Goal: Transaction & Acquisition: Obtain resource

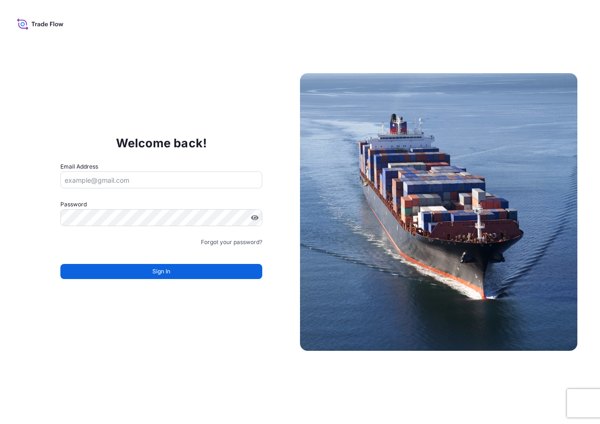
click at [95, 167] on label "Email Address" at bounding box center [79, 166] width 38 height 9
click at [95, 171] on input "Email Address" at bounding box center [161, 179] width 202 height 17
click at [98, 184] on input "Email Address" at bounding box center [161, 179] width 202 height 17
type input "[EMAIL_ADDRESS][DOMAIN_NAME]"
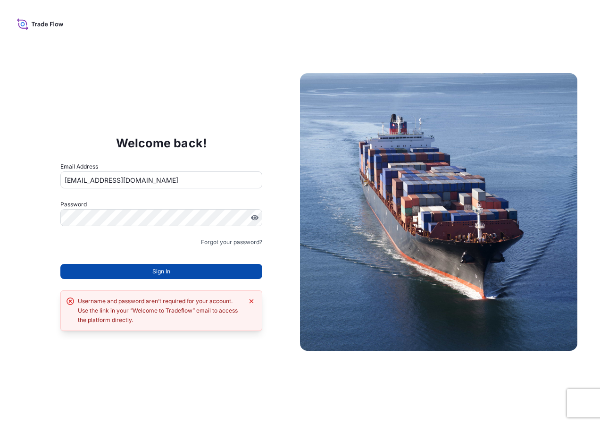
click at [155, 271] on span "Sign In" at bounding box center [161, 271] width 18 height 9
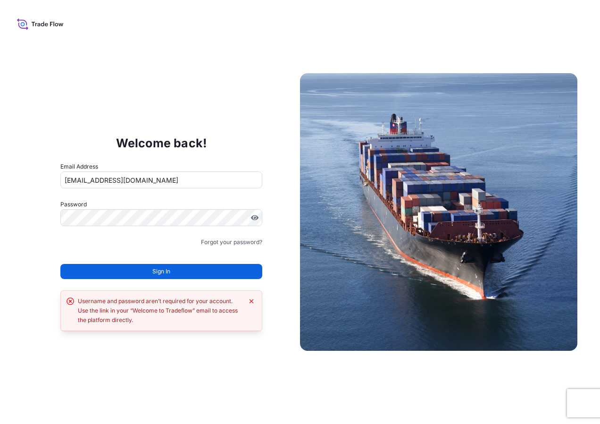
click at [155, 271] on span "Sign In" at bounding box center [161, 271] width 18 height 9
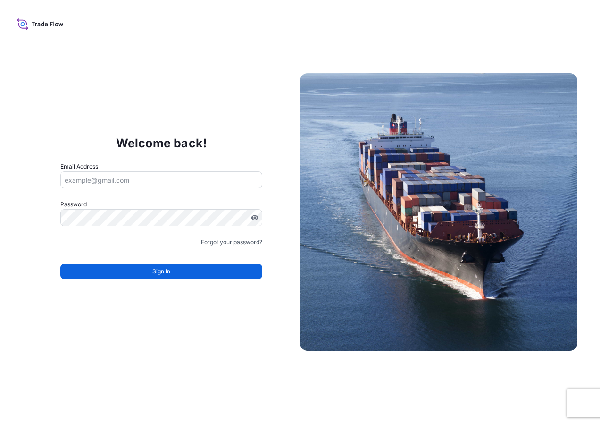
click at [206, 177] on input "Email Address" at bounding box center [161, 179] width 202 height 17
type input "[EMAIL_ADDRESS][DOMAIN_NAME]"
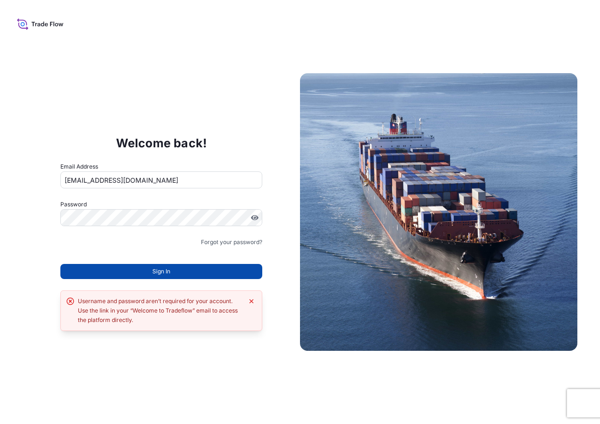
click at [176, 276] on button "Sign In" at bounding box center [161, 271] width 202 height 15
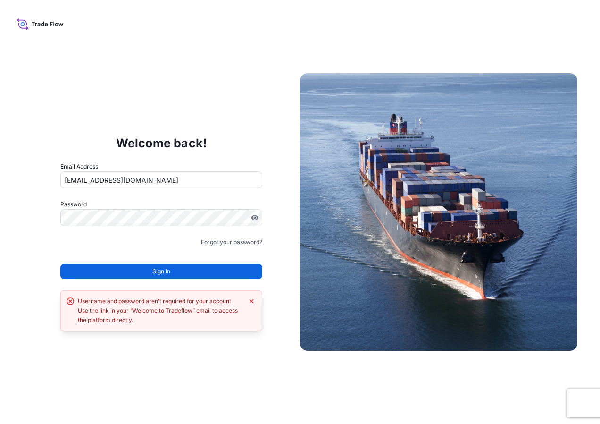
click at [50, 24] on icon at bounding box center [40, 24] width 47 height 14
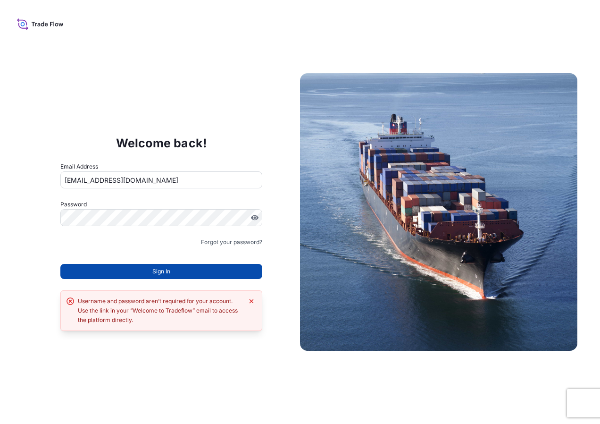
click at [153, 269] on span "Sign In" at bounding box center [161, 271] width 18 height 9
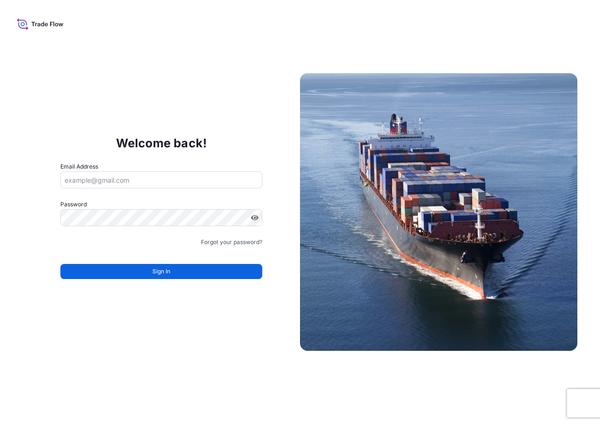
click at [196, 174] on input "Email Address" at bounding box center [161, 179] width 202 height 17
type input "[EMAIL_ADDRESS][DOMAIN_NAME]"
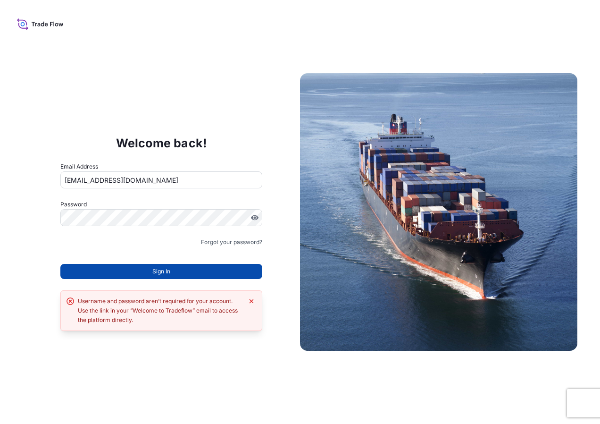
click at [171, 271] on button "Sign In" at bounding box center [161, 271] width 202 height 15
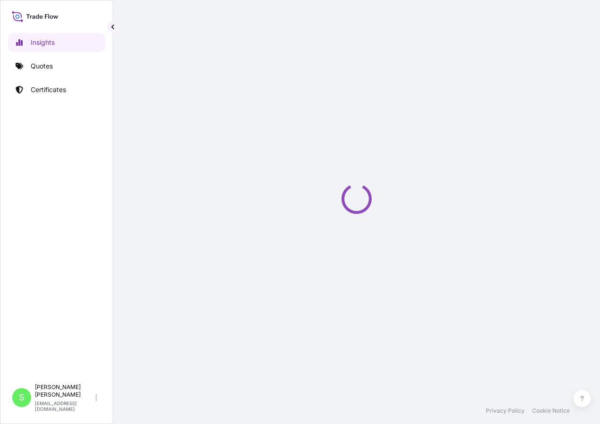
select select "2025"
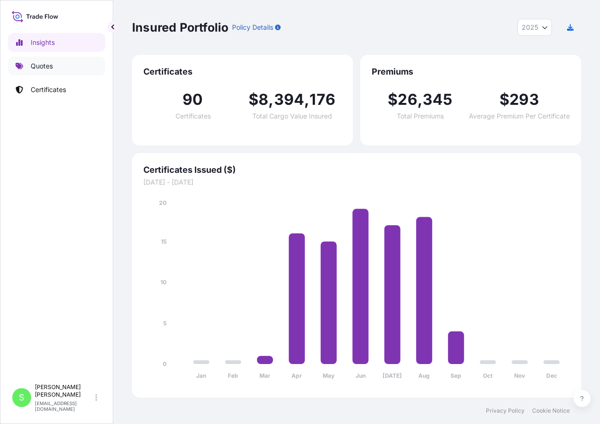
click at [54, 67] on link "Quotes" at bounding box center [56, 66] width 97 height 19
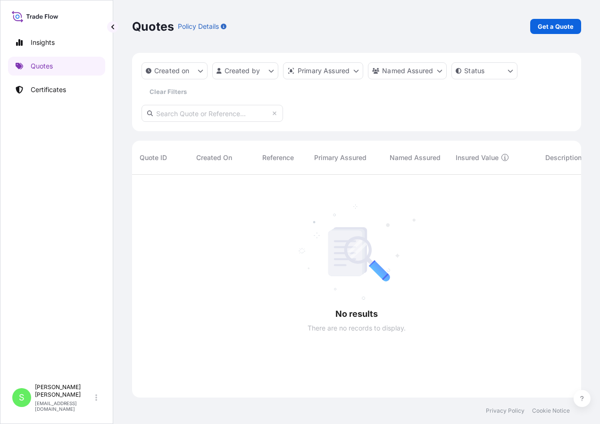
scroll to position [250, 442]
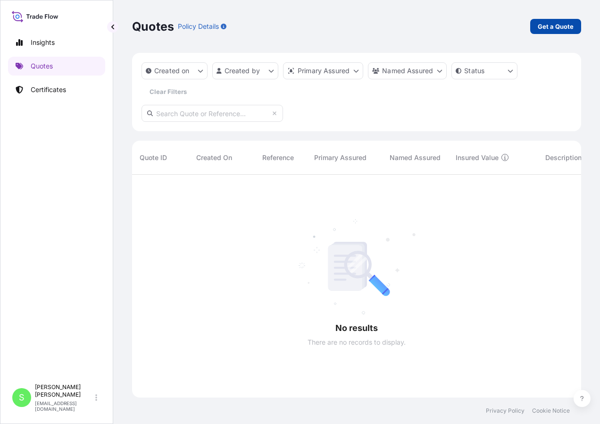
click at [575, 23] on link "Get a Quote" at bounding box center [555, 26] width 51 height 15
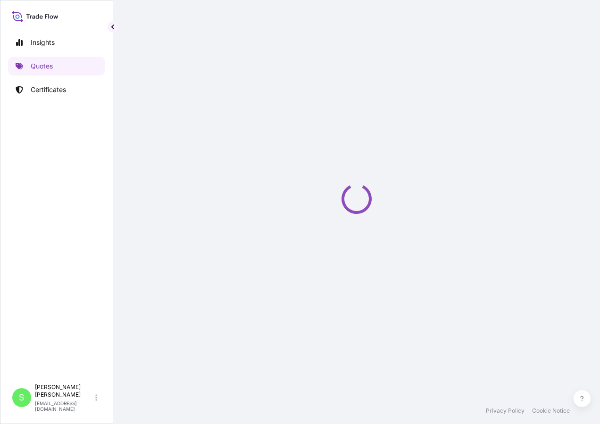
select select "Ocean Vessel"
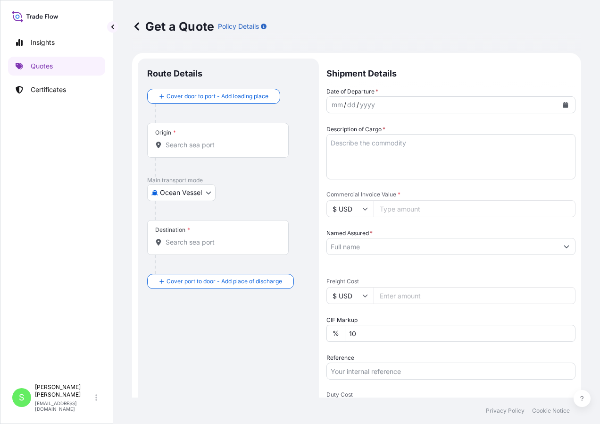
scroll to position [15, 0]
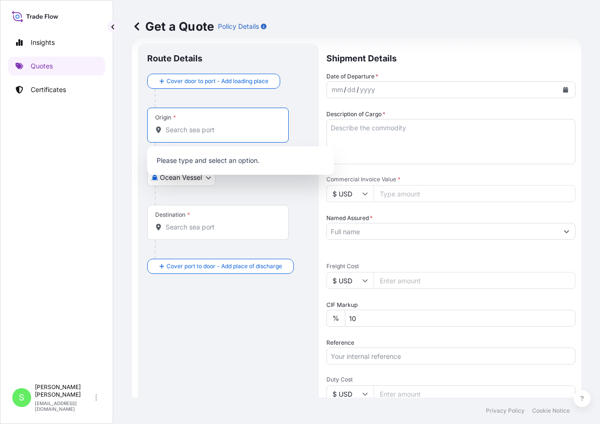
click at [182, 134] on input "Origin *" at bounding box center [221, 129] width 111 height 9
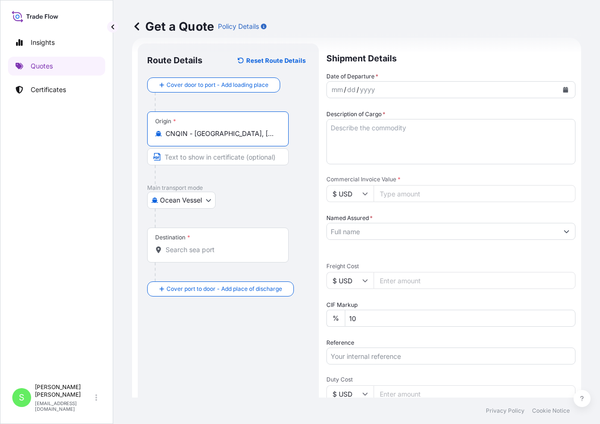
type input "CNQIN - Qingdao, China"
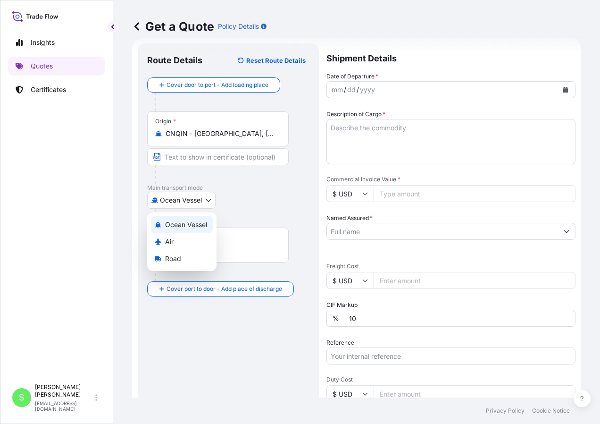
click at [208, 204] on body "Insights Quotes Certificates S Silvia Nunez snunez@mitsubishiingredients.com Ge…" at bounding box center [300, 212] width 600 height 424
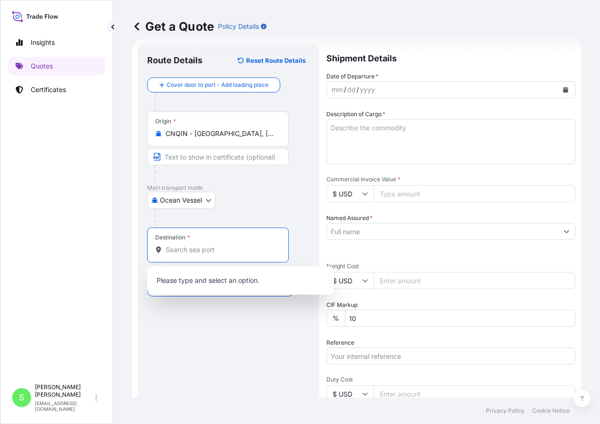
click at [189, 251] on input "Destination *" at bounding box center [221, 249] width 111 height 9
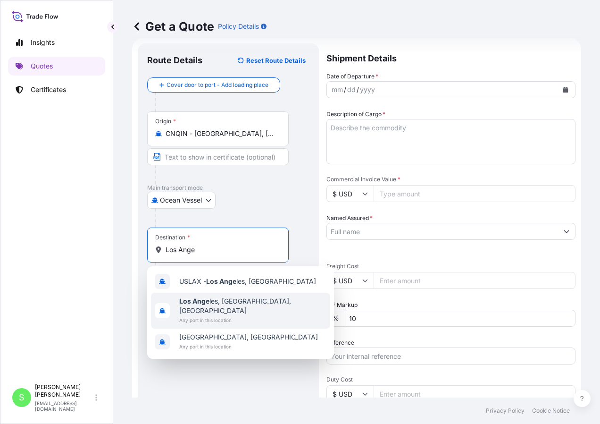
click at [234, 304] on span "Los Ange les, CA, USA" at bounding box center [252, 305] width 147 height 19
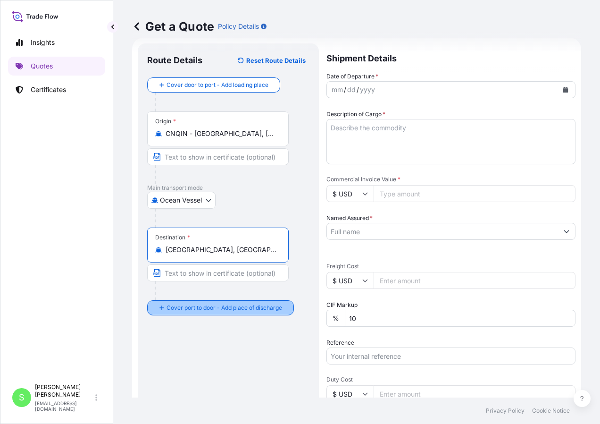
type input "Los Angeles, CA, USA"
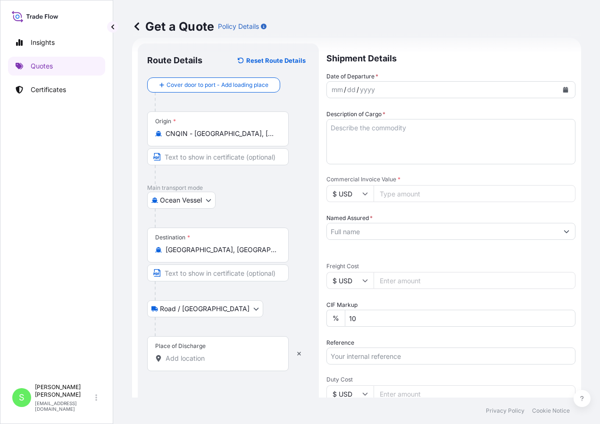
click at [176, 352] on div "Place of Discharge" at bounding box center [218, 353] width 142 height 35
click at [176, 353] on input "Place of Discharge" at bounding box center [221, 357] width 111 height 9
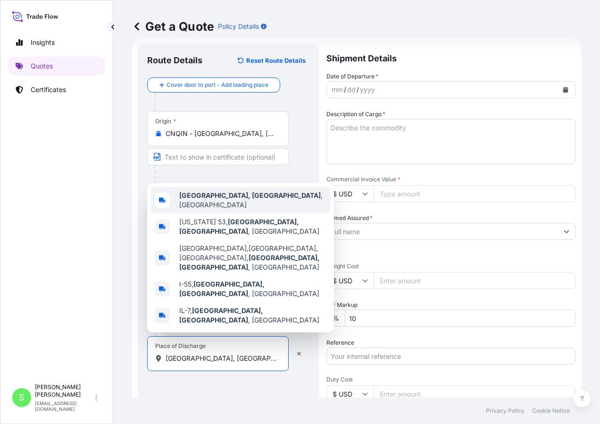
click at [245, 213] on div "Romeoville, IL , USA" at bounding box center [240, 200] width 179 height 26
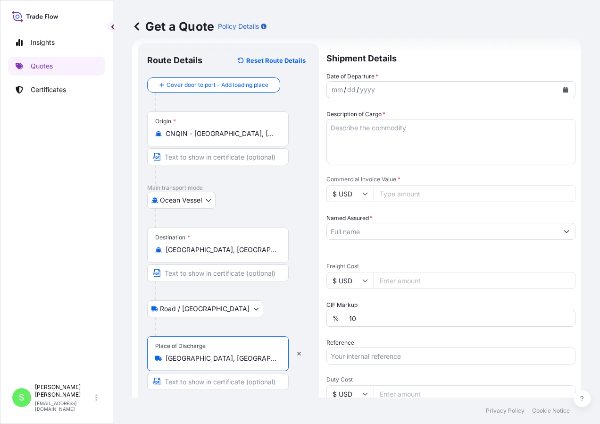
type input "Romeoville, IL, USA"
click at [352, 87] on div "dd" at bounding box center [351, 89] width 10 height 11
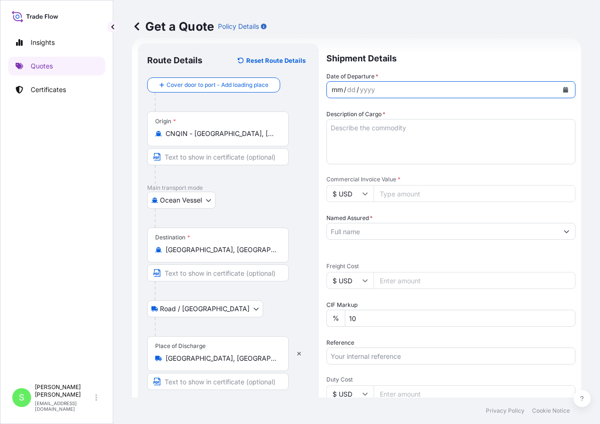
click at [343, 90] on div "mm" at bounding box center [337, 89] width 13 height 11
click at [335, 89] on div "9" at bounding box center [334, 89] width 6 height 11
click at [345, 89] on div "/" at bounding box center [345, 89] width 2 height 11
click at [342, 91] on div "mm" at bounding box center [337, 89] width 13 height 11
click at [344, 90] on div "/" at bounding box center [345, 89] width 2 height 11
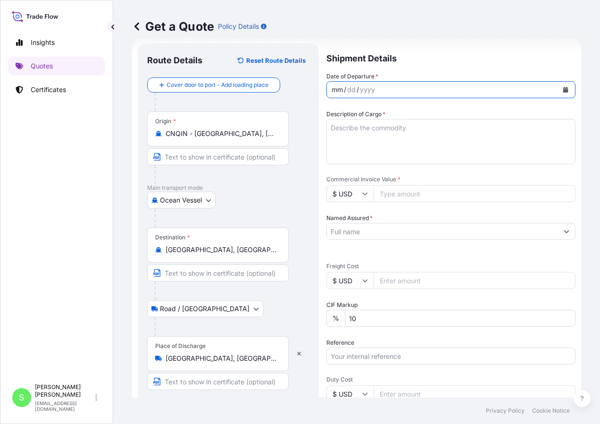
click at [344, 90] on div "/" at bounding box center [345, 89] width 2 height 11
click at [563, 92] on icon "Calendar" at bounding box center [565, 90] width 5 height 6
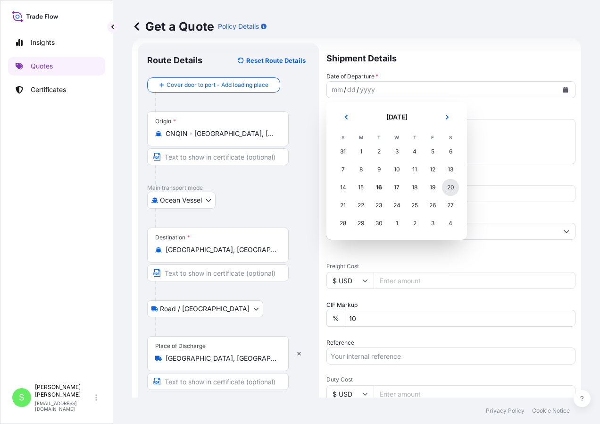
click at [457, 188] on div "20" at bounding box center [450, 187] width 17 height 17
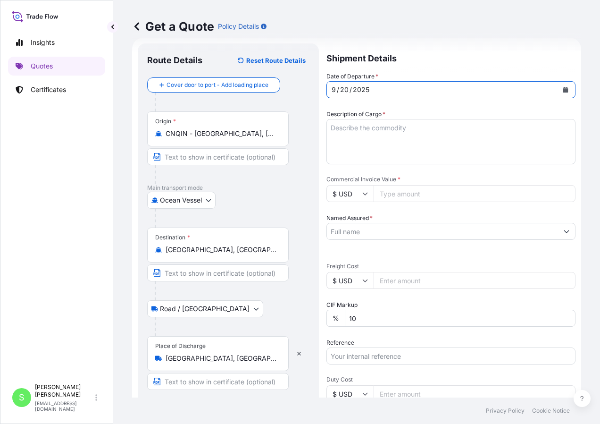
click at [387, 137] on textarea "Description of Cargo *" at bounding box center [450, 141] width 249 height 45
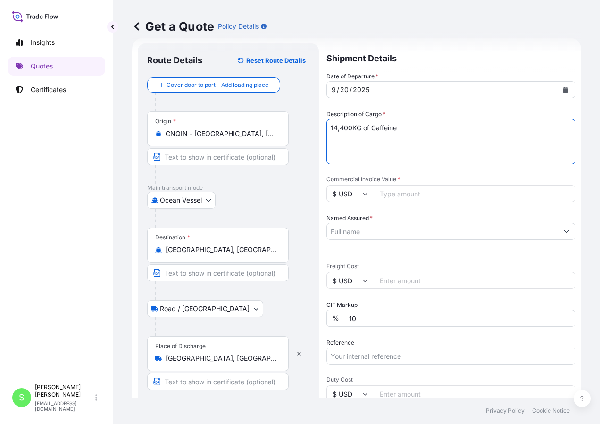
type textarea "14,400KG of Caffeine"
click at [389, 199] on input "Commercial Invoice Value *" at bounding box center [475, 193] width 202 height 17
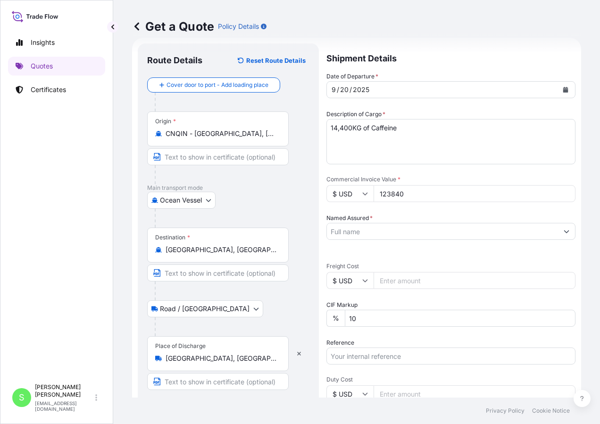
type input "123840"
click at [376, 234] on input "Named Assured *" at bounding box center [442, 231] width 231 height 17
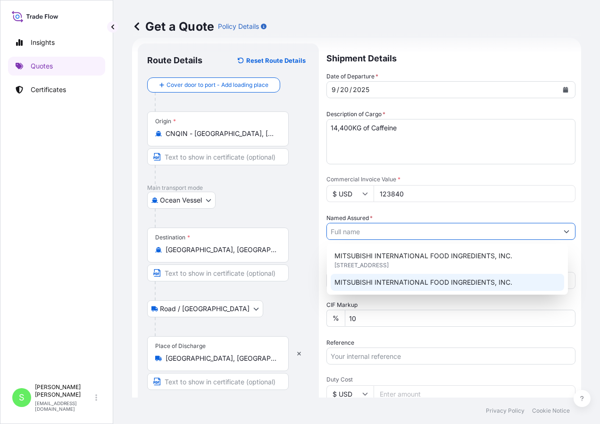
click at [377, 281] on span "MITSUBISHI INTERNATIONAL FOOD INGREDIENTS, INC." at bounding box center [423, 281] width 178 height 9
type input "MITSUBISHI INTERNATIONAL FOOD INGREDIENTS, INC."
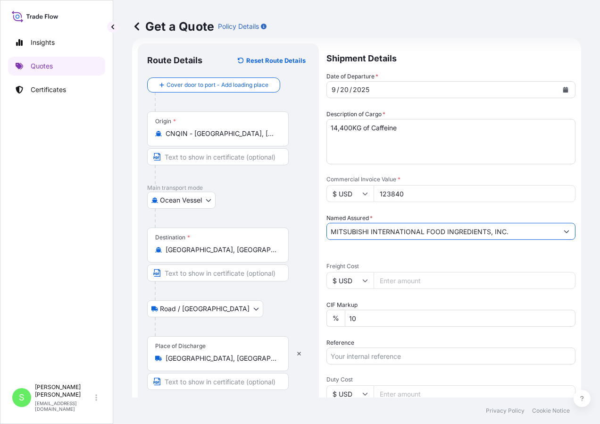
click at [412, 280] on input "Freight Cost" at bounding box center [475, 280] width 202 height 17
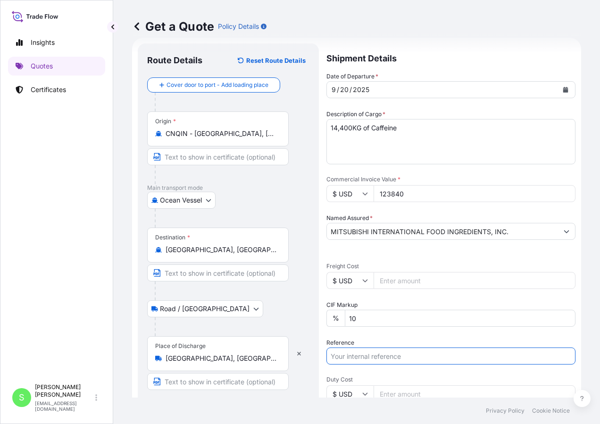
click at [387, 357] on input "Reference" at bounding box center [450, 355] width 249 height 17
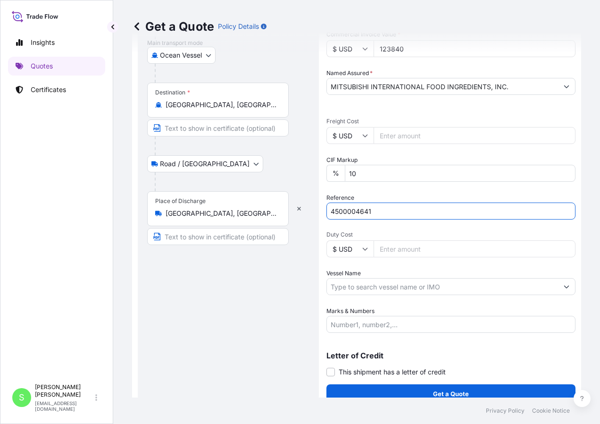
scroll to position [171, 0]
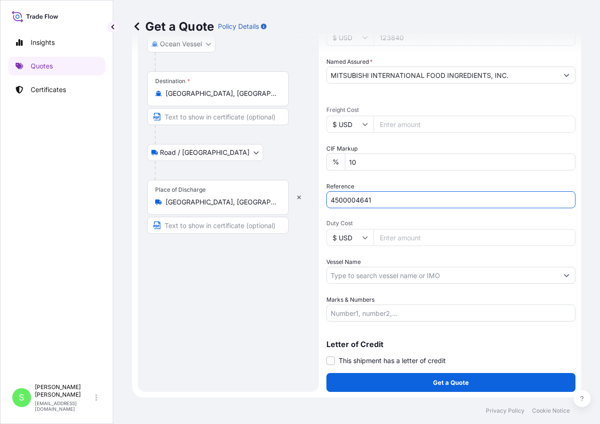
type input "4500004641"
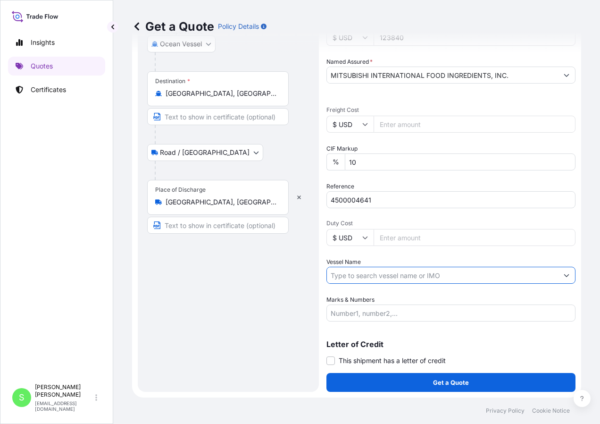
click at [371, 274] on input "Vessel Name" at bounding box center [442, 275] width 231 height 17
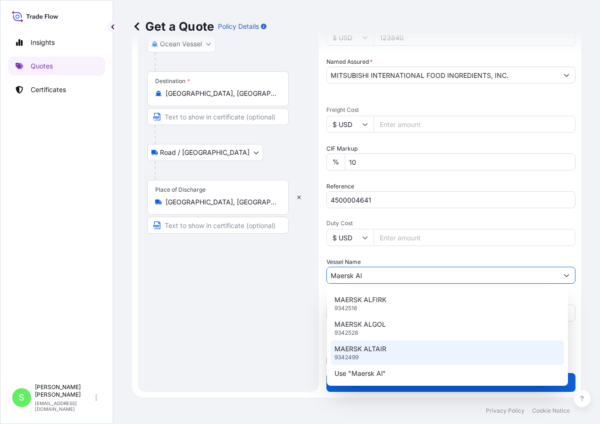
click at [374, 360] on div "MAERSK ALTAIR 9342499" at bounding box center [448, 352] width 234 height 25
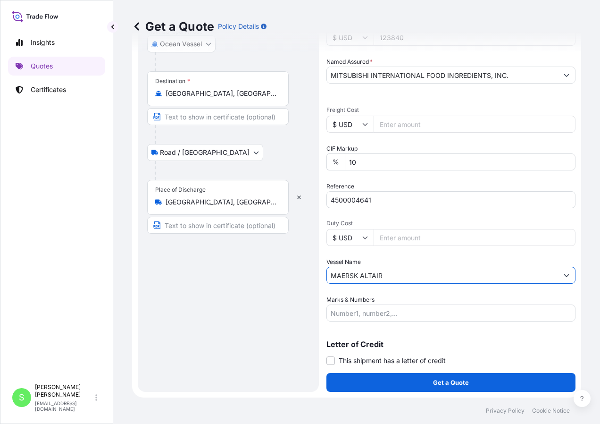
type input "MAERSK ALTAIR"
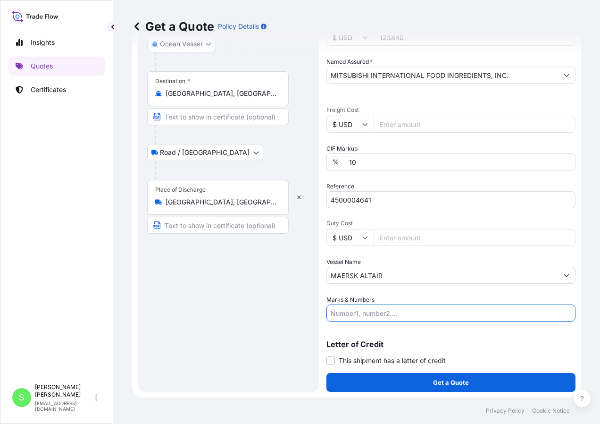
click at [334, 313] on input "Marks & Numbers" at bounding box center [450, 312] width 249 height 17
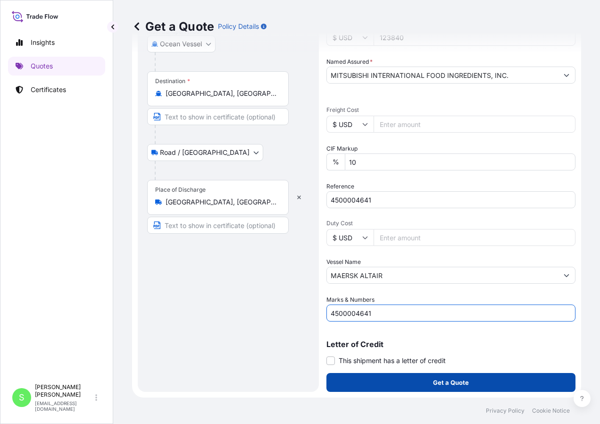
type input "4500004641"
click at [410, 380] on button "Get a Quote" at bounding box center [450, 382] width 249 height 19
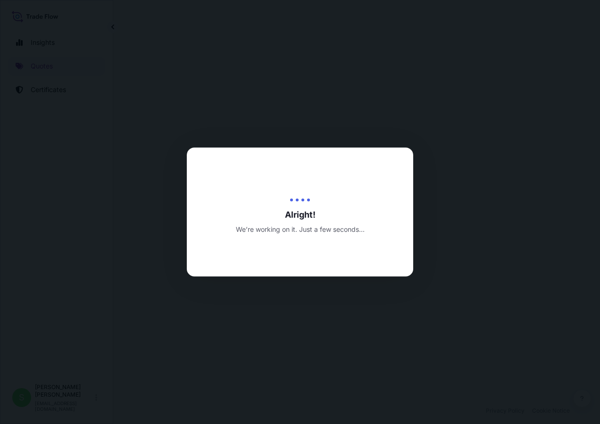
select select "Ocean Vessel"
select select "Road / Inland"
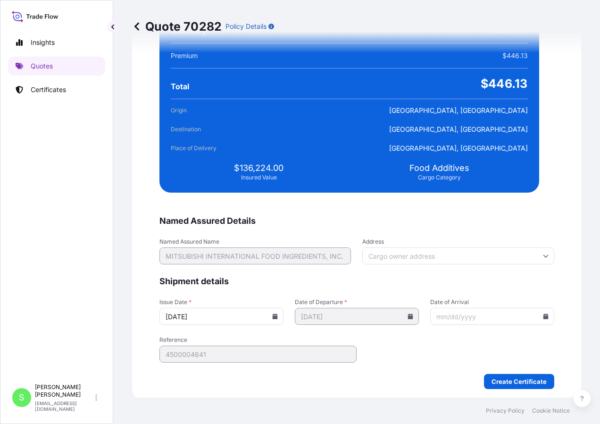
scroll to position [1826, 0]
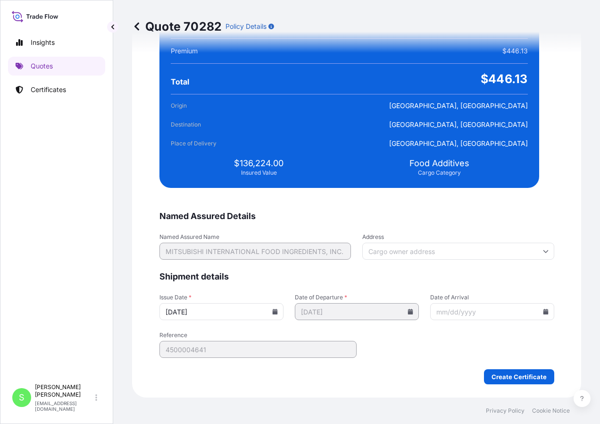
click at [430, 313] on input "Date of Arrival" at bounding box center [492, 311] width 124 height 17
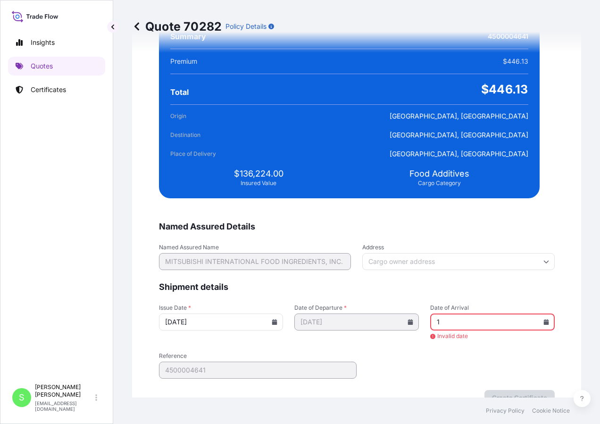
scroll to position [1836, 0]
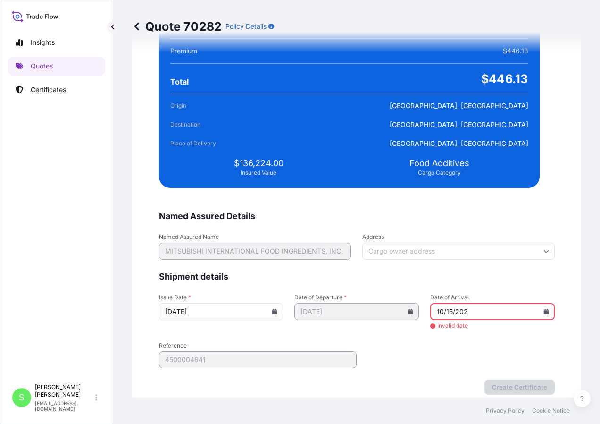
type input "10/15/2025"
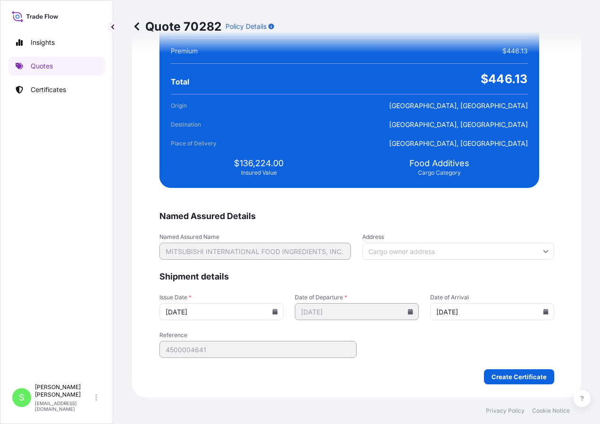
drag, startPoint x: 426, startPoint y: 314, endPoint x: 600, endPoint y: 183, distance: 218.0
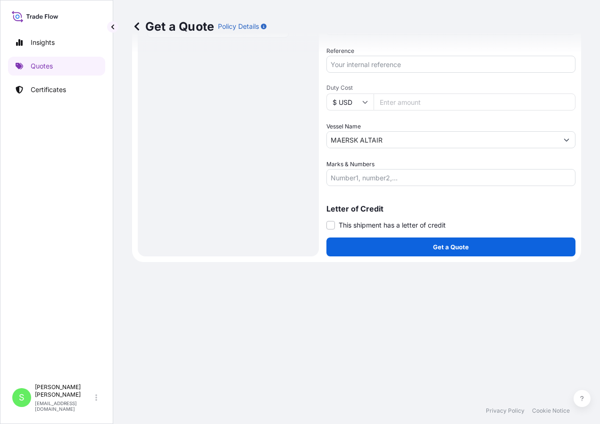
scroll to position [379, 0]
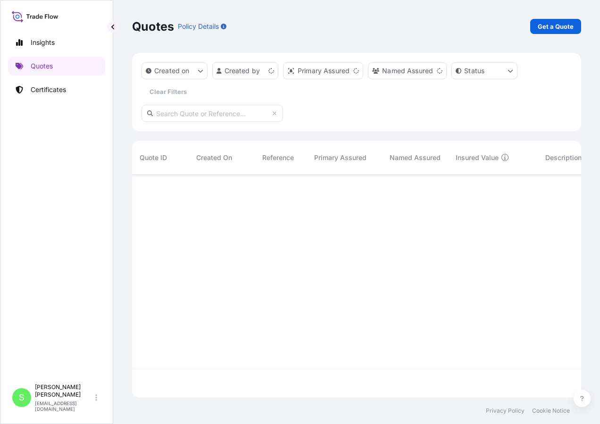
scroll to position [221, 442]
click at [169, 192] on div "70282" at bounding box center [161, 189] width 42 height 9
select select "Ocean Vessel"
select select "Road / Inland"
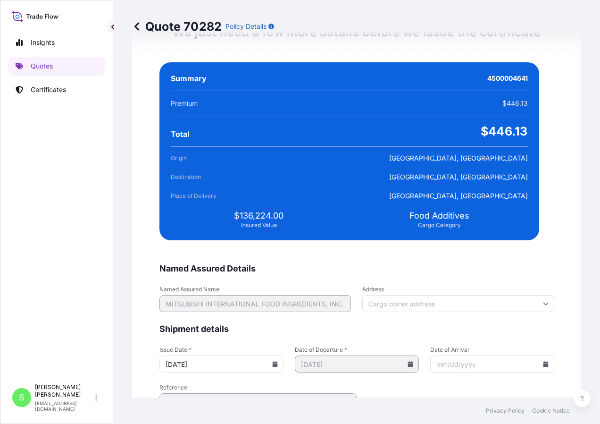
scroll to position [1826, 0]
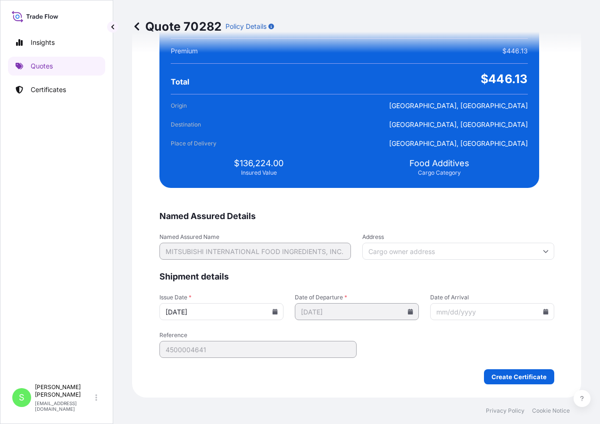
click at [435, 312] on input "Date of Arrival" at bounding box center [492, 311] width 124 height 17
type input "10/15/2025"
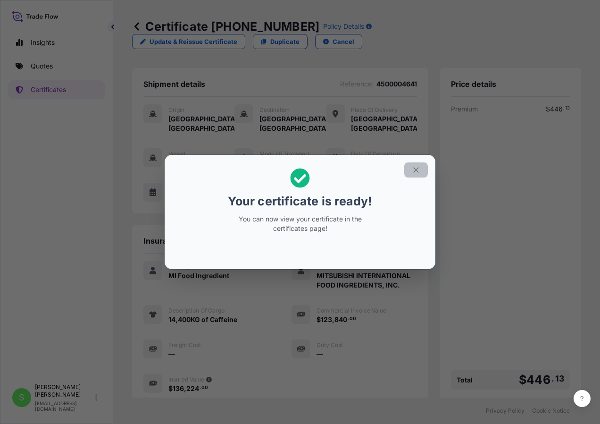
click at [413, 168] on icon "button" at bounding box center [416, 170] width 8 height 8
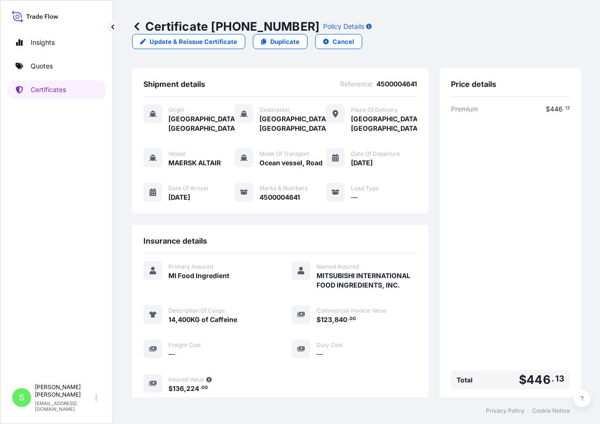
scroll to position [92, 0]
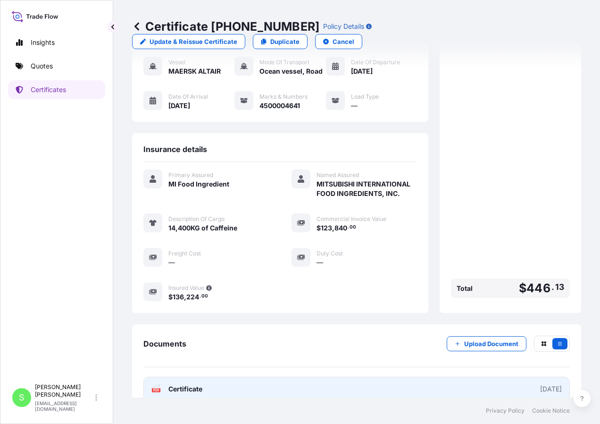
click at [176, 384] on span "Certificate" at bounding box center [185, 388] width 34 height 9
